Goal: Transaction & Acquisition: Purchase product/service

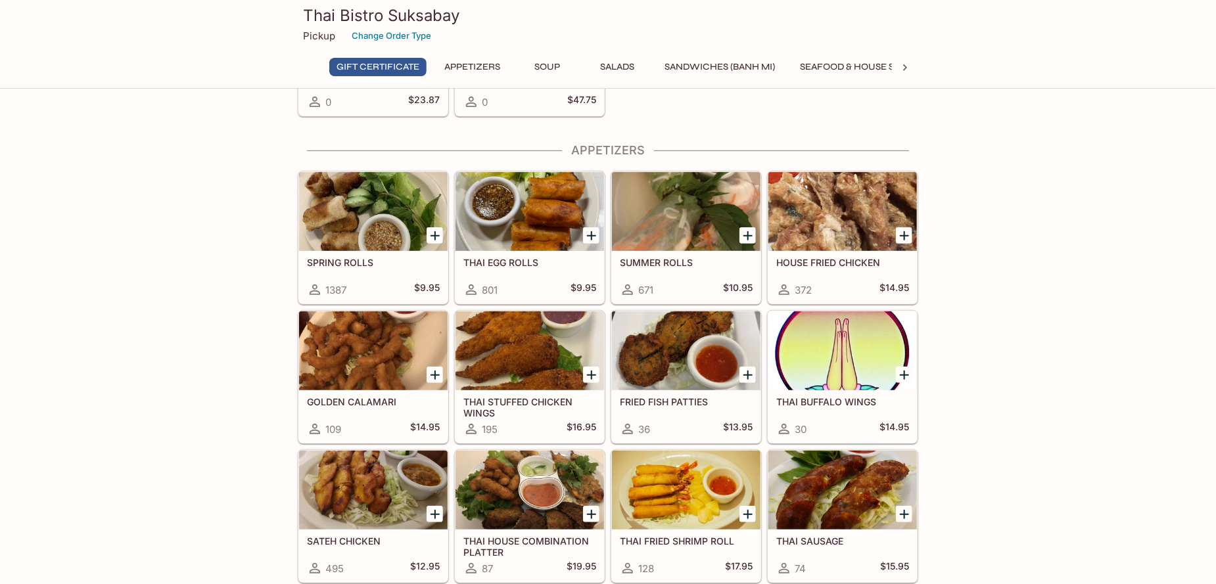
scroll to position [197, 0]
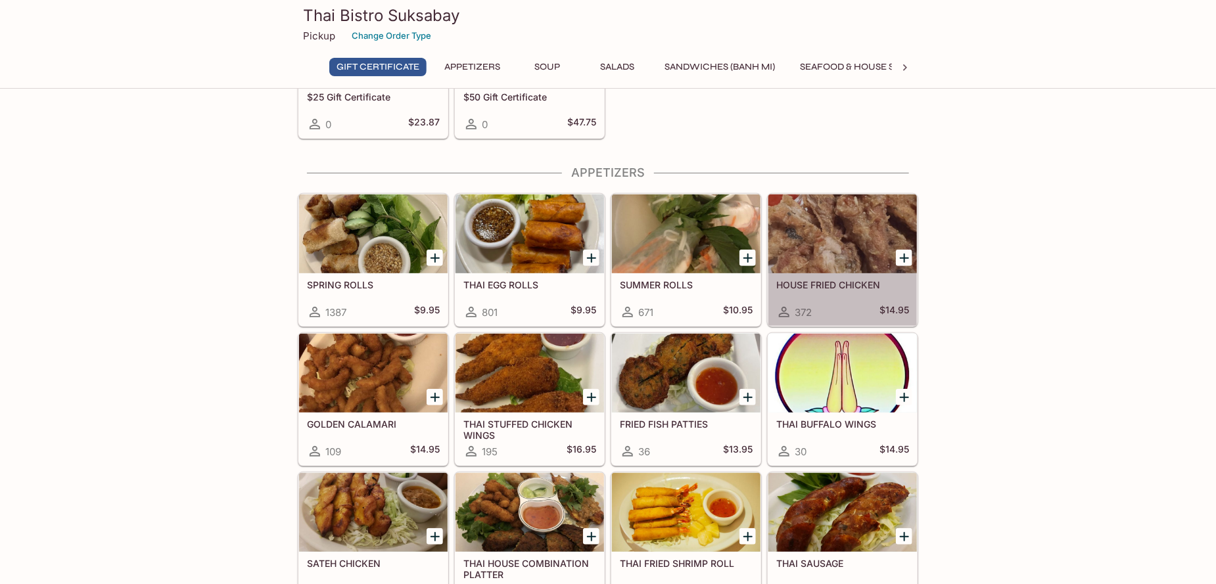
click at [815, 208] on div at bounding box center [842, 234] width 149 height 79
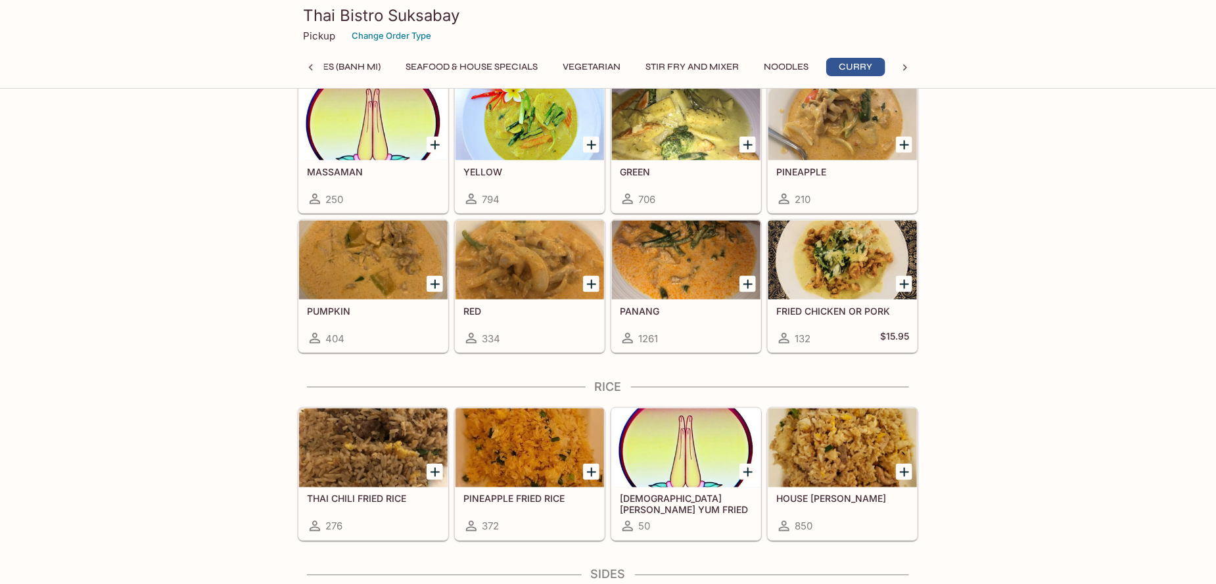
scroll to position [3280, 0]
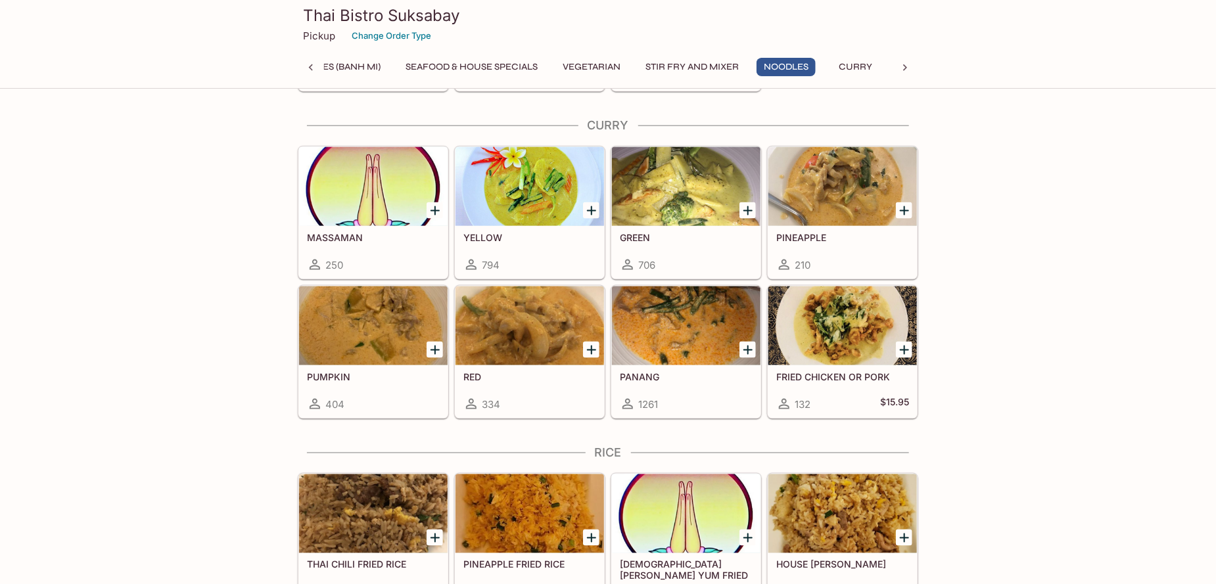
click at [644, 352] on div at bounding box center [686, 326] width 149 height 79
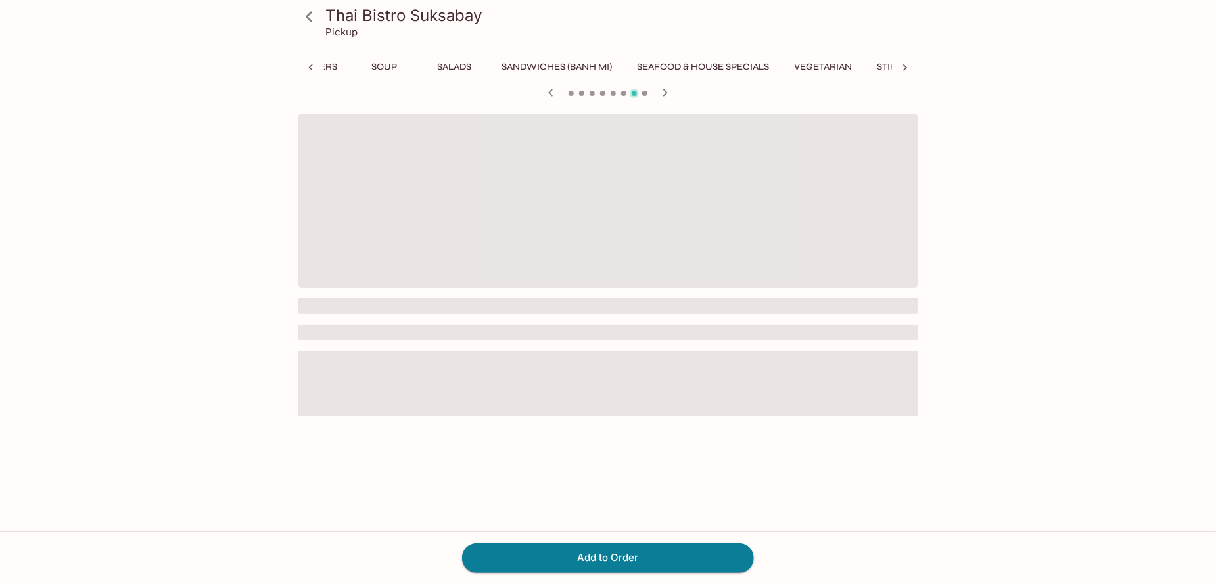
scroll to position [0, 394]
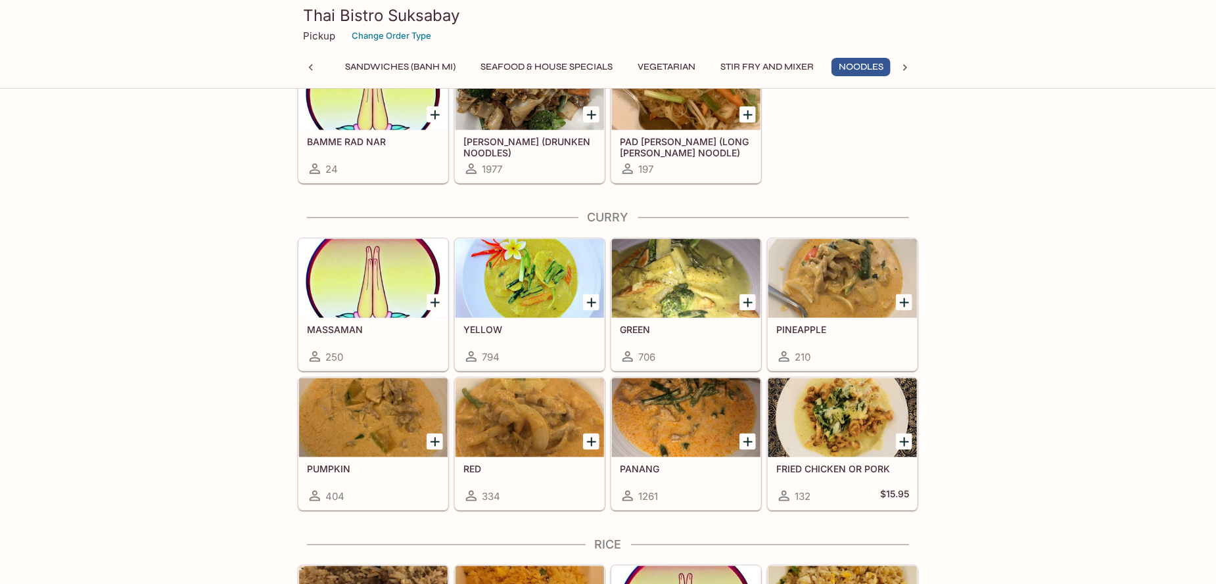
scroll to position [0, 325]
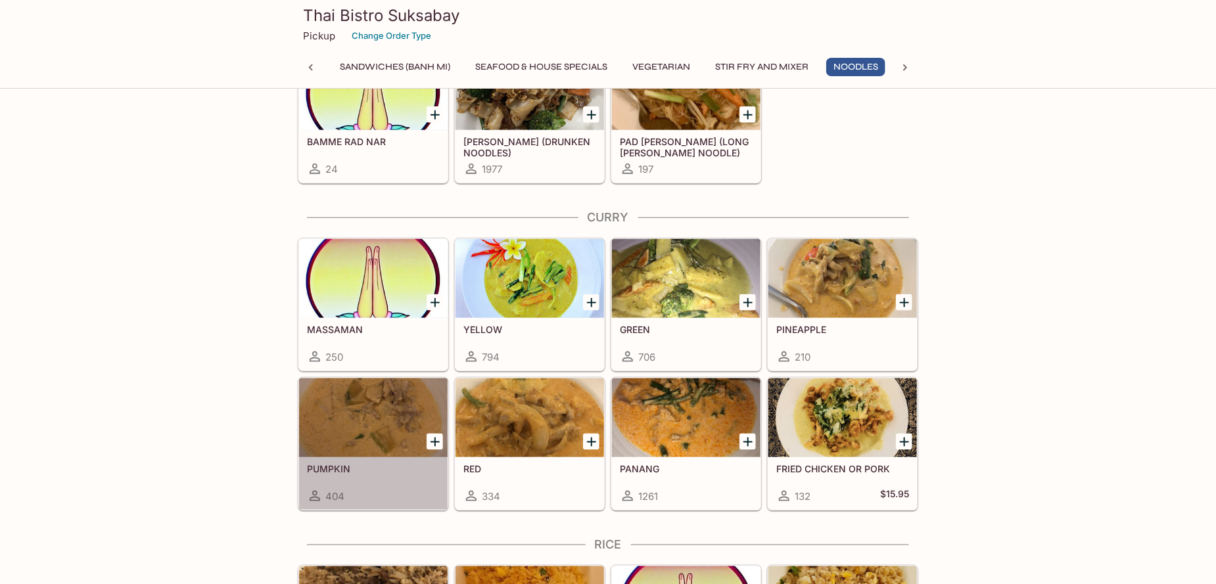
click at [332, 419] on div at bounding box center [373, 418] width 149 height 79
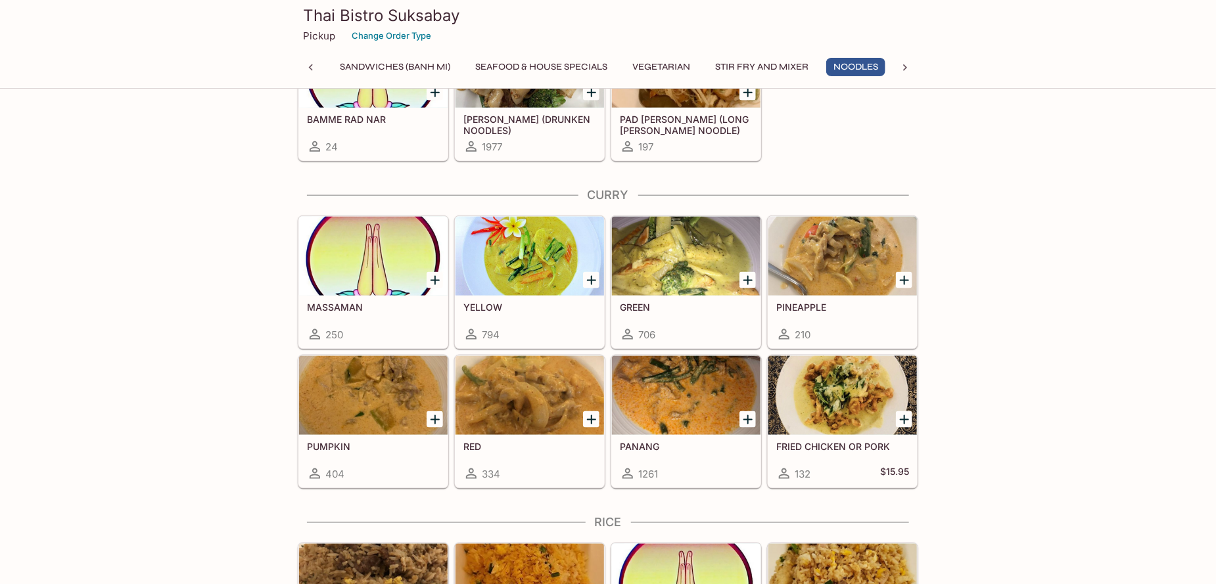
scroll to position [3254, 0]
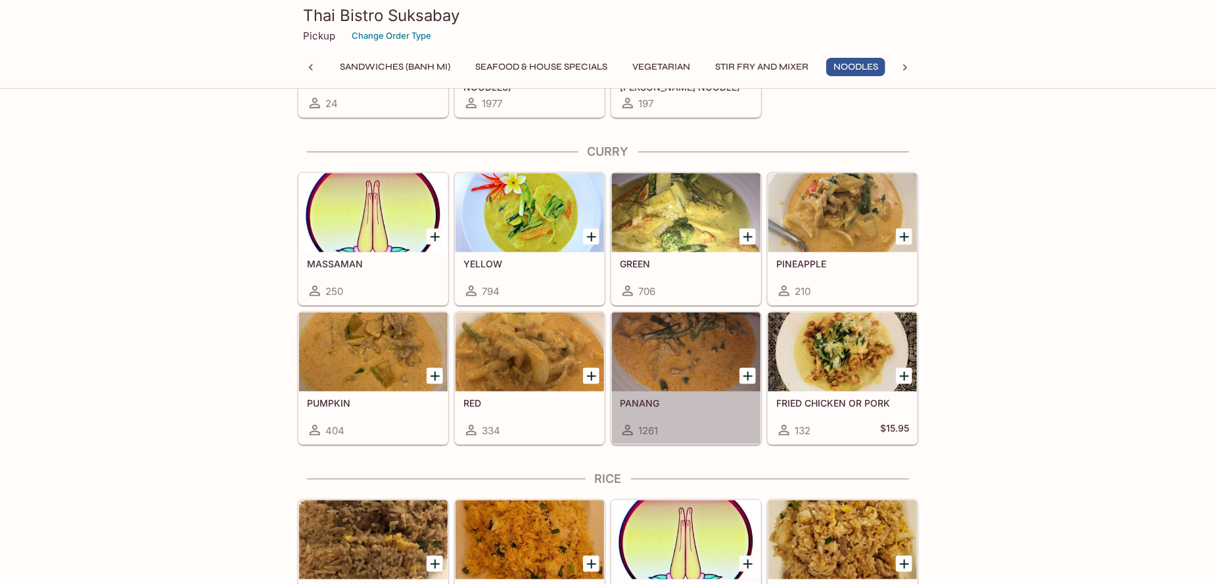
click at [668, 357] on div at bounding box center [686, 352] width 149 height 79
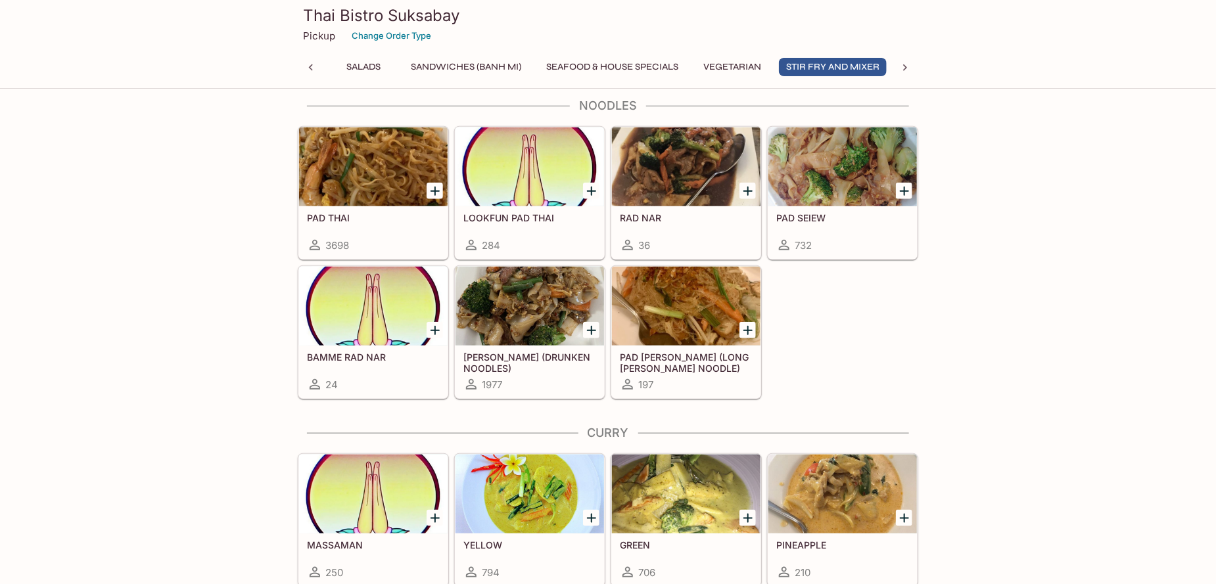
scroll to position [3057, 0]
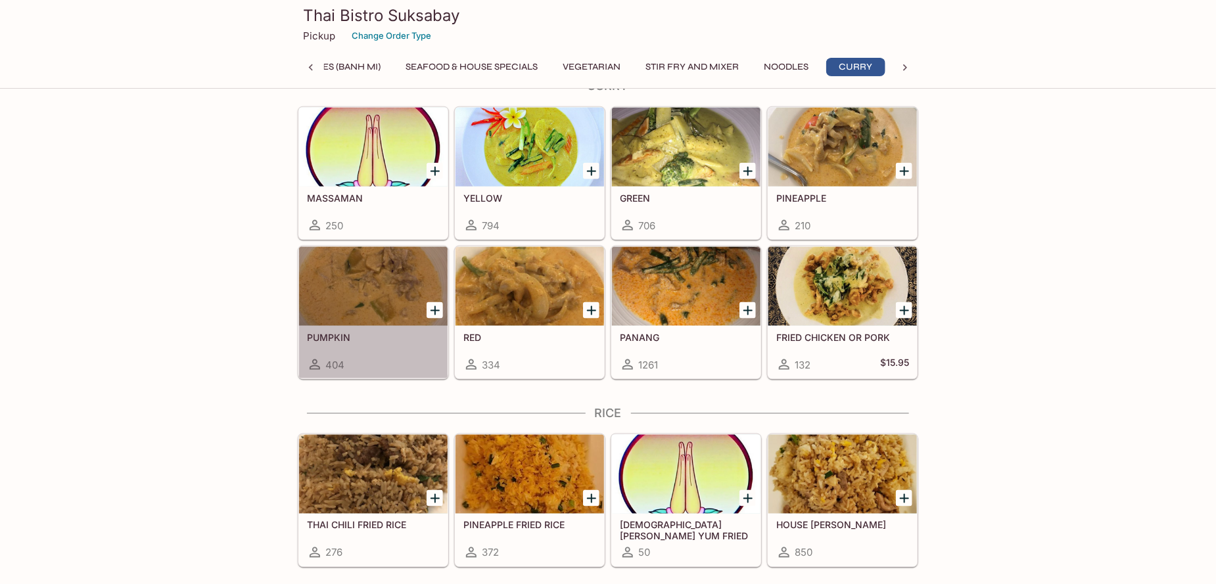
click at [355, 273] on div at bounding box center [373, 286] width 149 height 79
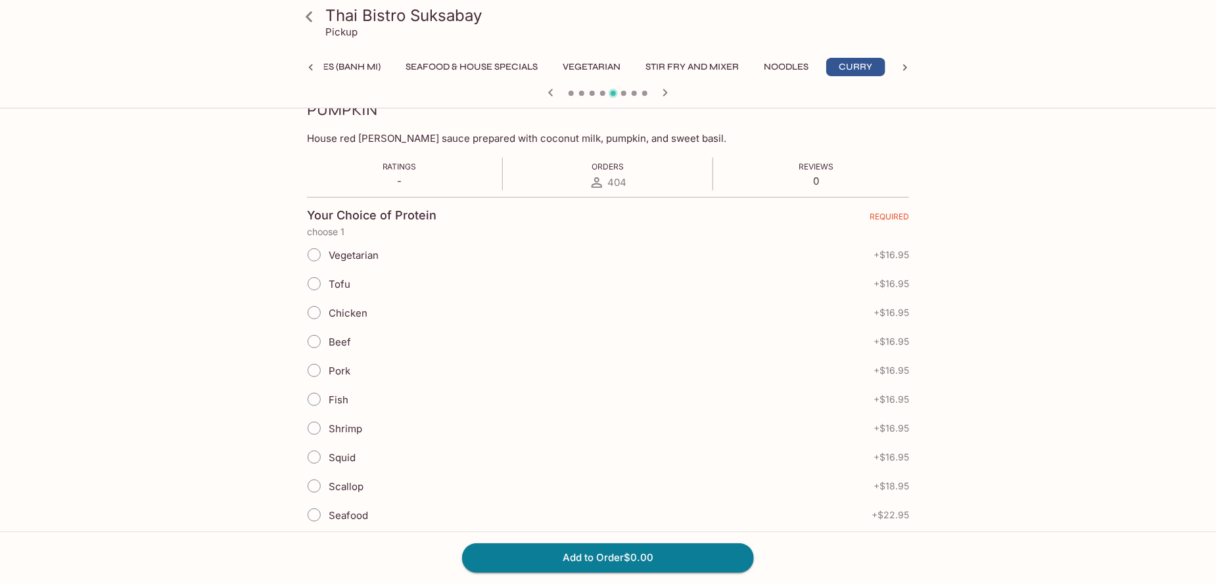
click at [1113, 326] on div "Thai Bistro Suksabay Pickup Gift Certificate Appetizers Soup Salads Sandwiches …" at bounding box center [608, 209] width 1216 height 584
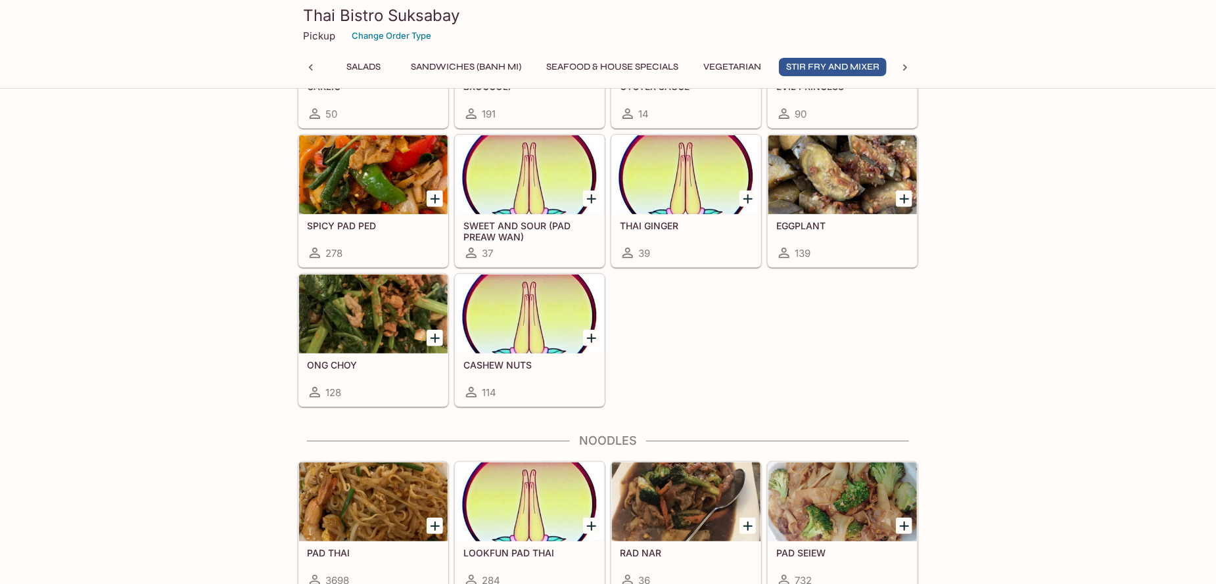
scroll to position [2826, 0]
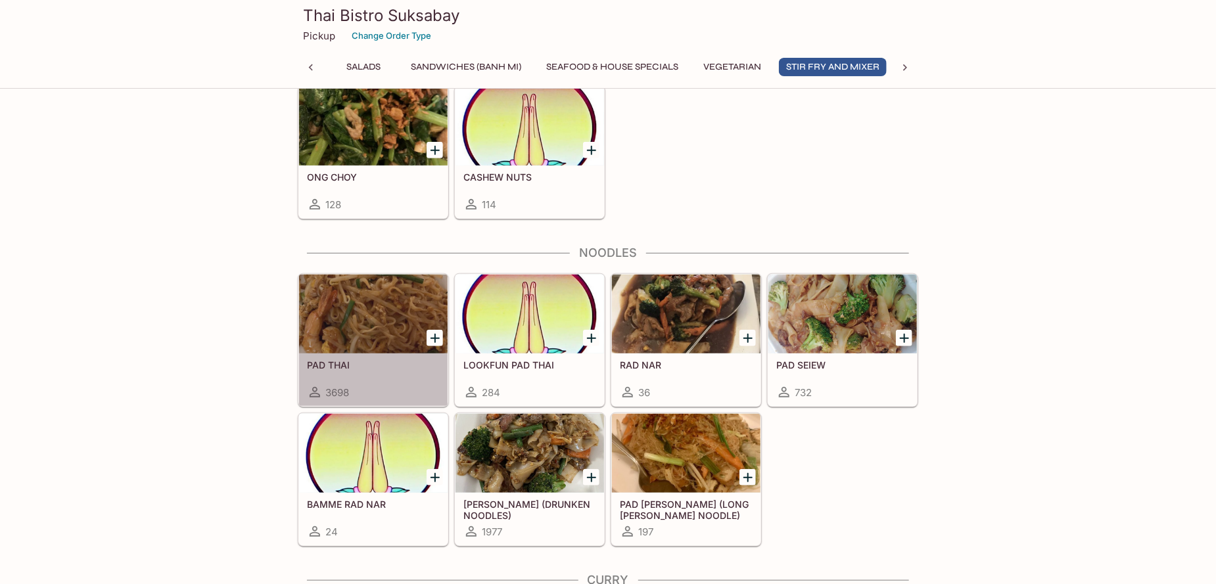
click at [357, 324] on div at bounding box center [373, 314] width 149 height 79
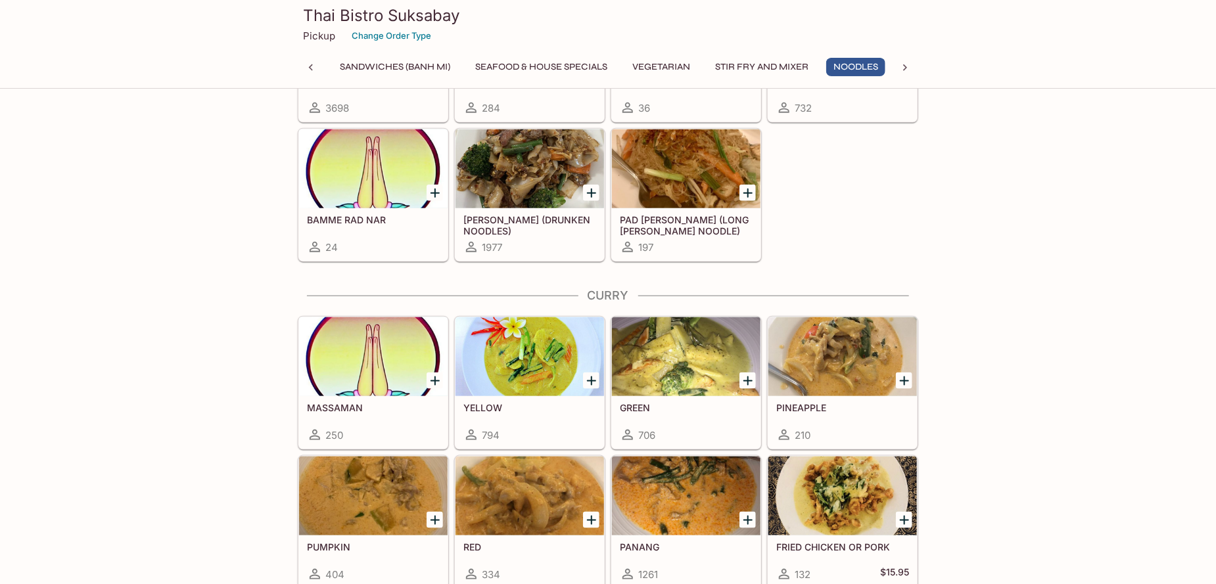
scroll to position [3254, 0]
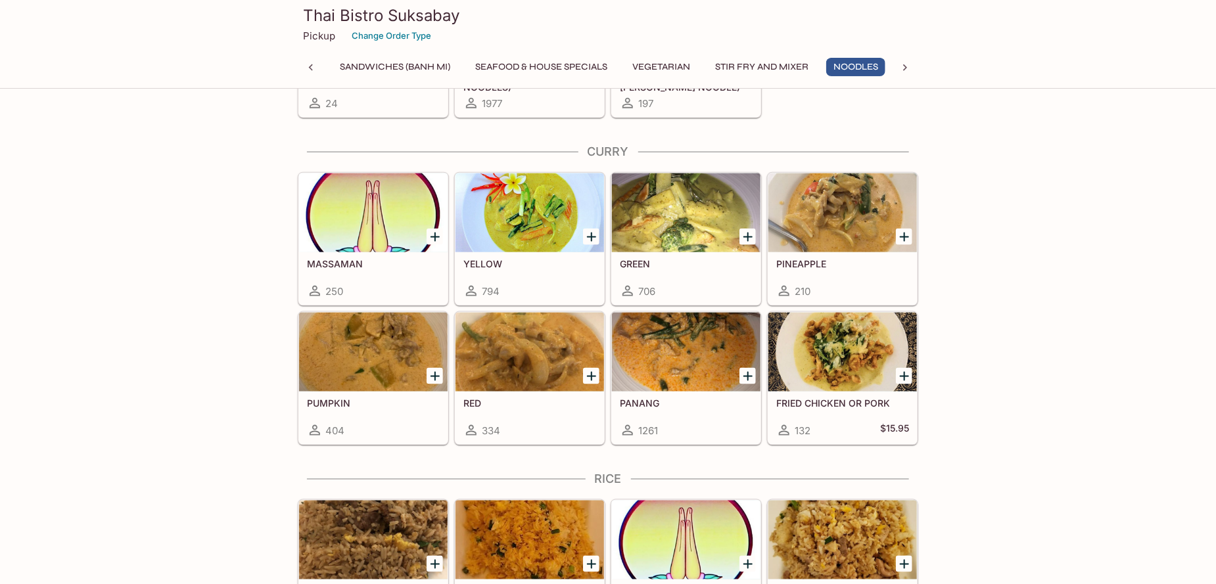
click at [675, 370] on div at bounding box center [686, 352] width 149 height 79
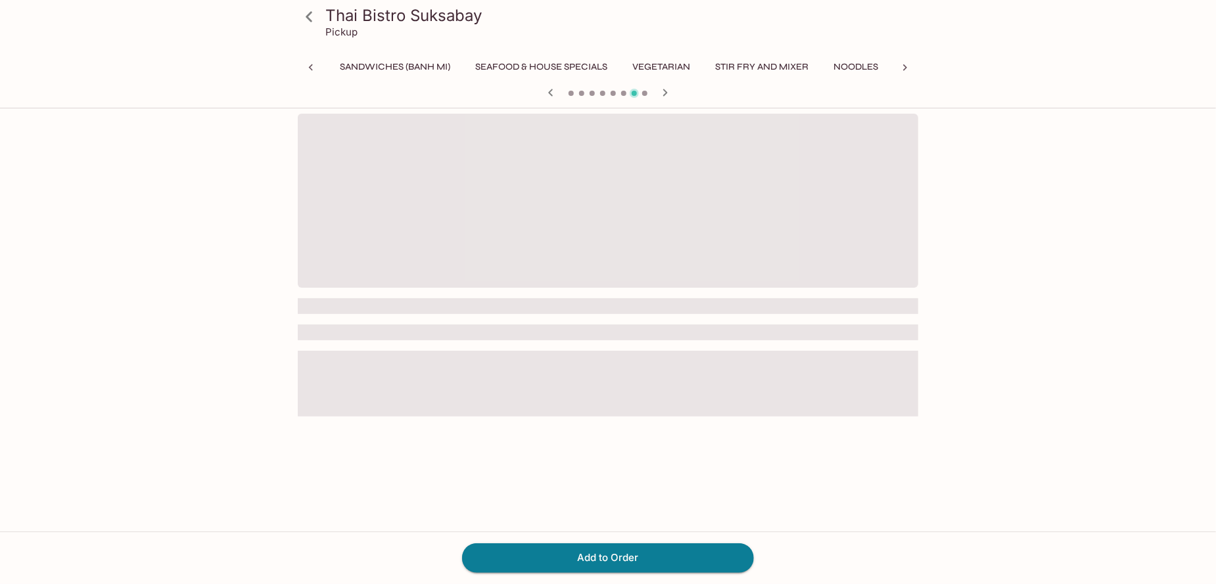
scroll to position [0, 394]
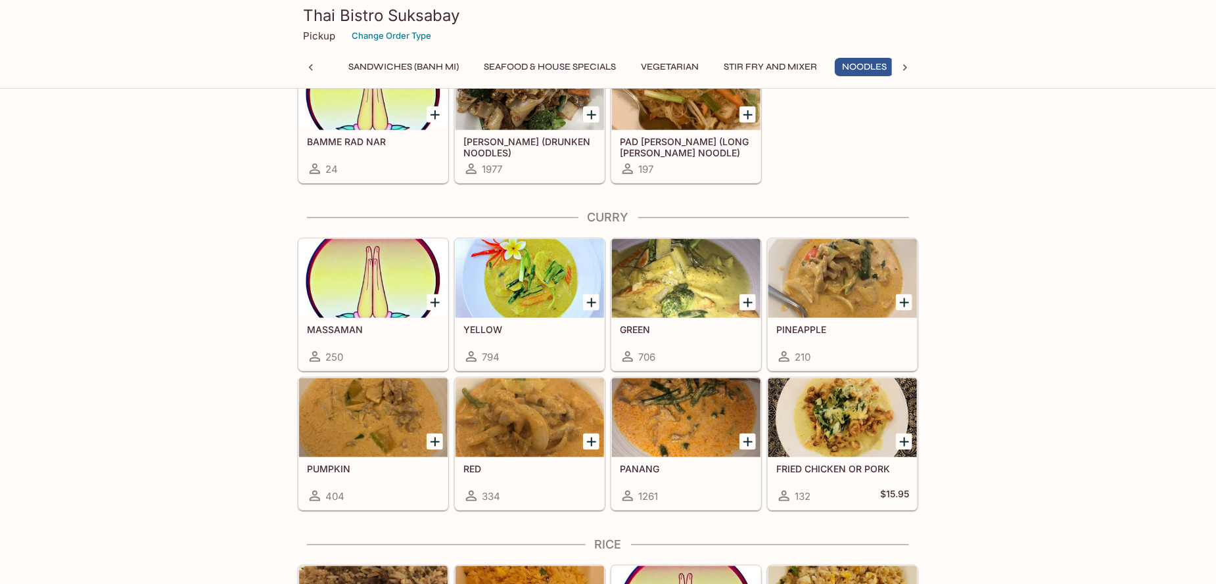
scroll to position [0, 325]
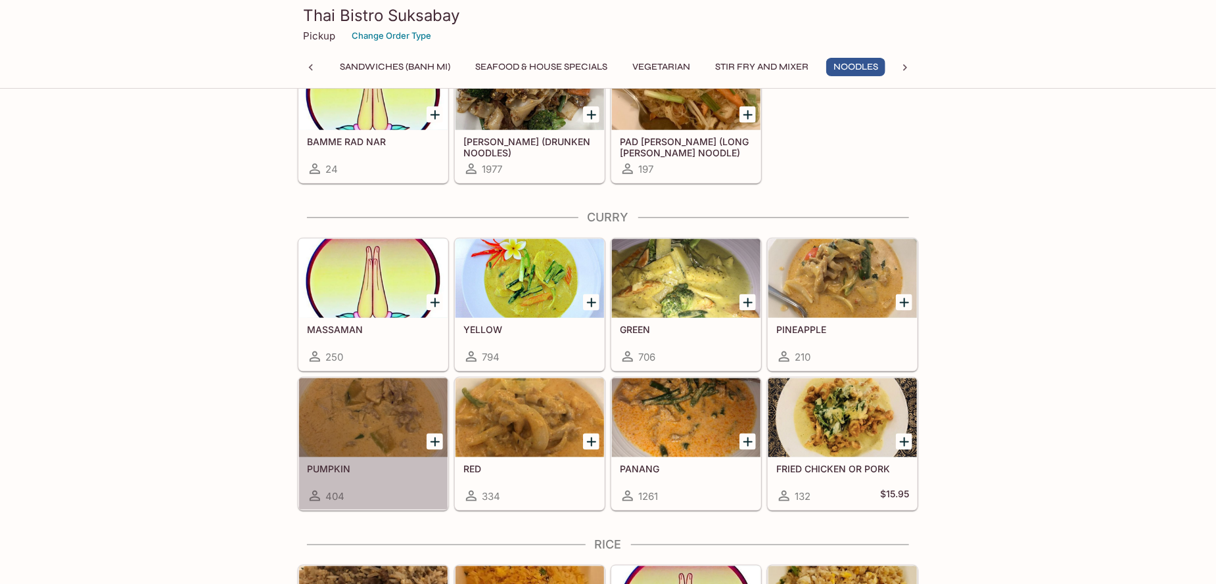
click at [352, 404] on div at bounding box center [373, 418] width 149 height 79
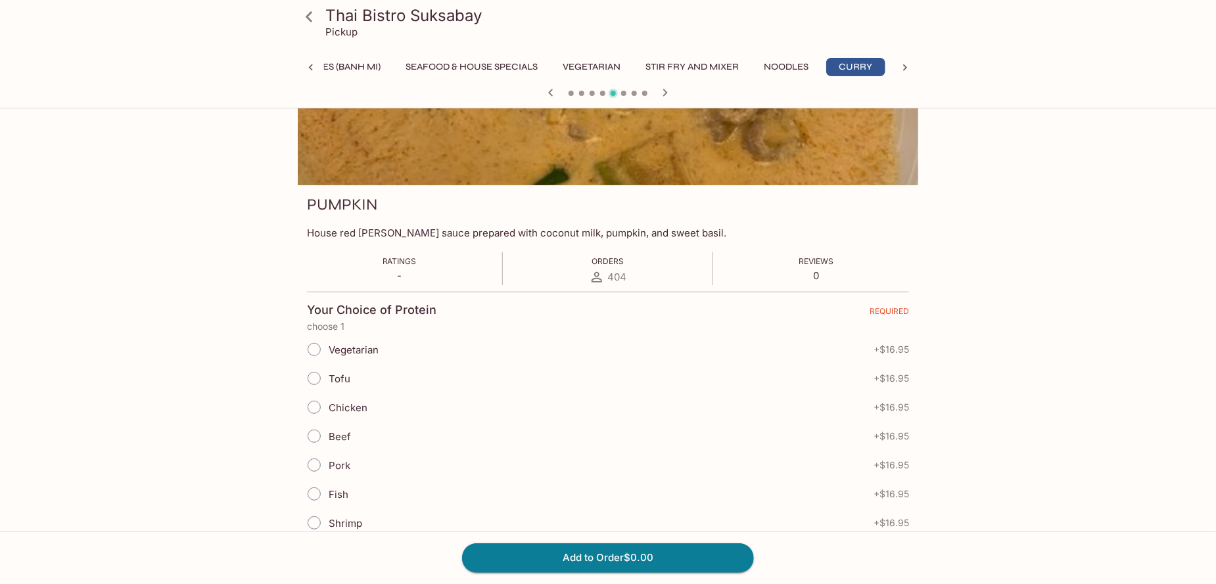
scroll to position [131, 0]
